Goal: Check status: Check status

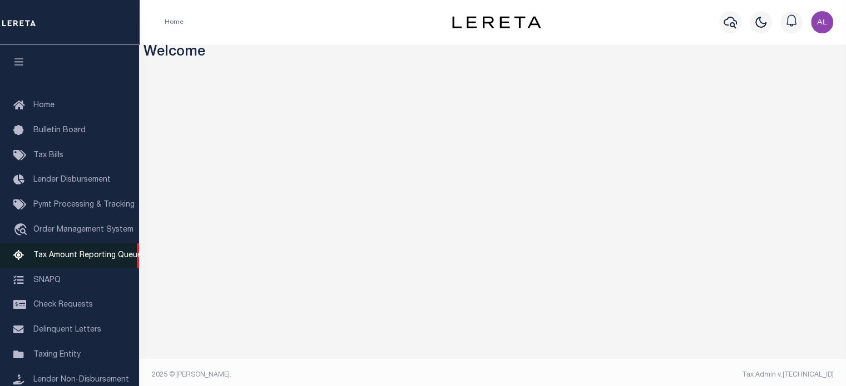
click at [90, 264] on link "Tax Amount Reporting Queue" at bounding box center [69, 255] width 139 height 25
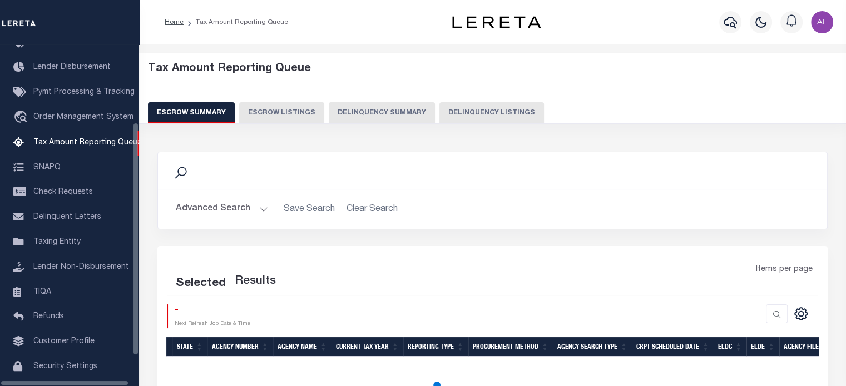
scroll to position [113, 0]
select select "100"
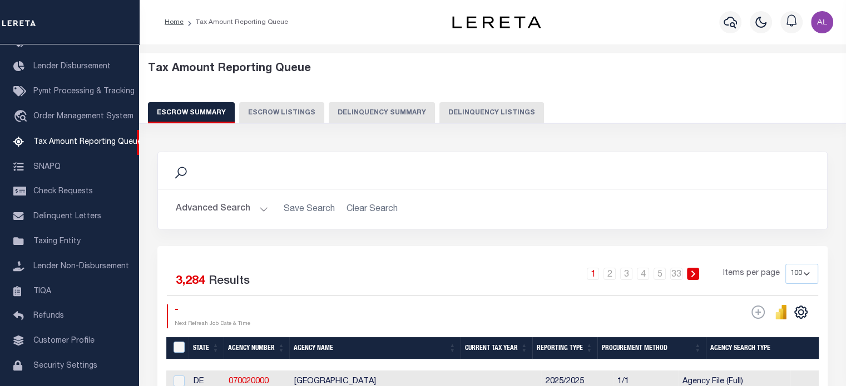
drag, startPoint x: 365, startPoint y: 117, endPoint x: 388, endPoint y: 115, distance: 23.5
click at [365, 117] on button "Delinquency Summary" at bounding box center [382, 112] width 106 height 21
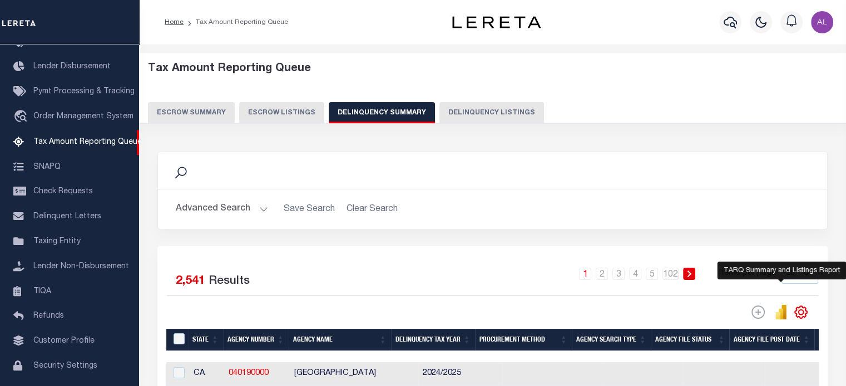
click at [779, 314] on icon "" at bounding box center [777, 315] width 5 height 7
click at [782, 311] on icon "" at bounding box center [780, 314] width 5 height 11
click at [784, 311] on icon "" at bounding box center [783, 312] width 5 height 14
